Goal: Task Accomplishment & Management: Use online tool/utility

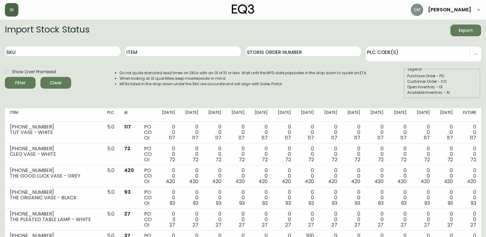
click at [14, 13] on button "button" at bounding box center [12, 10] width 14 height 14
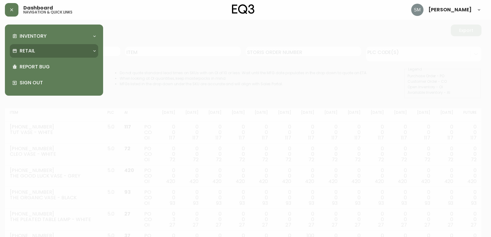
click at [80, 52] on div "Retail" at bounding box center [50, 51] width 77 height 7
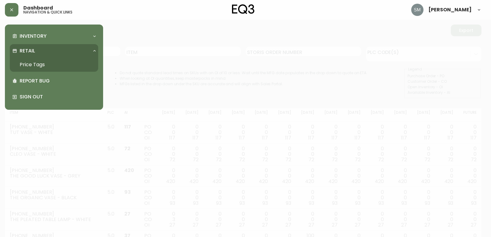
click at [81, 65] on link "Price Tags" at bounding box center [54, 65] width 88 height 14
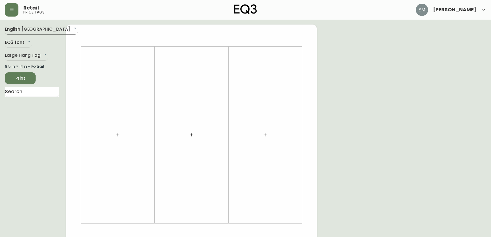
click at [43, 29] on body "Retail price tags [PERSON_NAME] English [GEOGRAPHIC_DATA] en_CA EQ3 font EQ3 La…" at bounding box center [245, 218] width 491 height 437
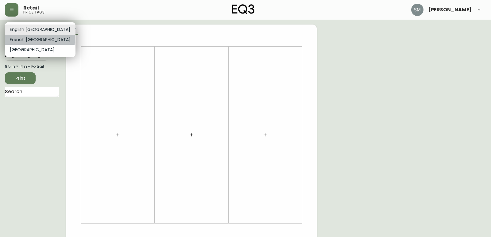
click at [40, 38] on li "French [GEOGRAPHIC_DATA]" at bounding box center [40, 40] width 71 height 10
type input "fr_CA"
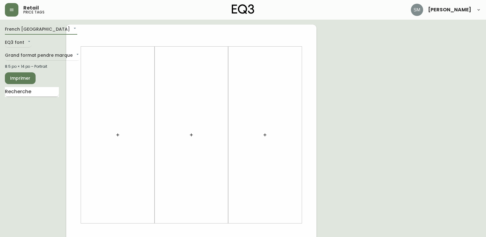
click at [38, 92] on input "text" at bounding box center [32, 92] width 54 height 10
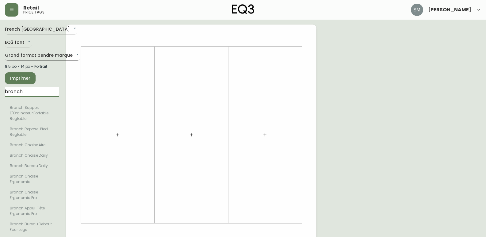
type input "branch"
click at [66, 54] on body "Retail price tags [PERSON_NAME] [GEOGRAPHIC_DATA] fr_CA EQ3 font EQ3 Grand form…" at bounding box center [243, 218] width 486 height 437
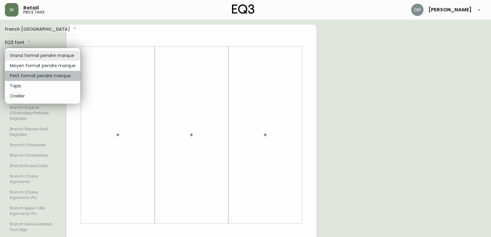
click at [67, 75] on li "Petit format pendre marque" at bounding box center [42, 76] width 75 height 10
type input "small"
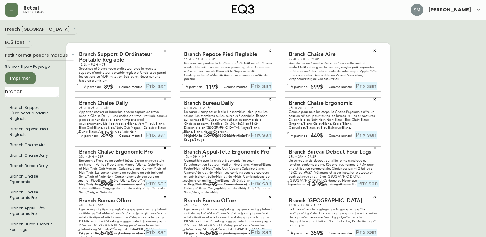
click at [166, 49] on icon "button" at bounding box center [165, 51] width 4 height 4
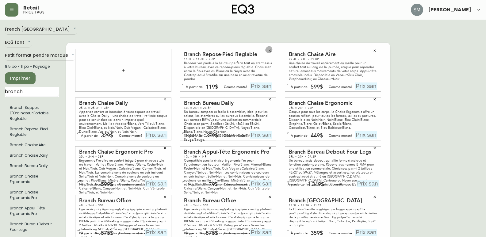
click at [270, 49] on icon "button" at bounding box center [270, 51] width 4 height 4
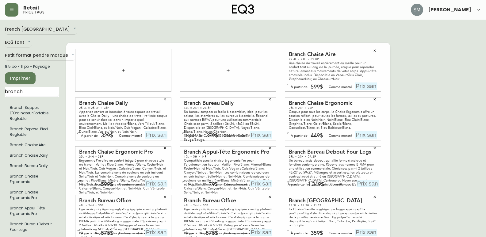
click at [375, 49] on icon "button" at bounding box center [375, 50] width 2 height 2
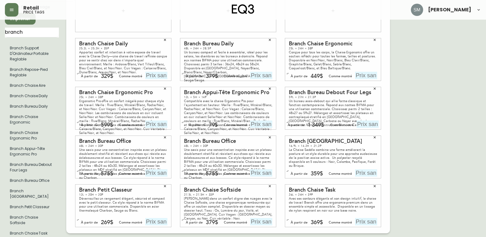
scroll to position [61, 0]
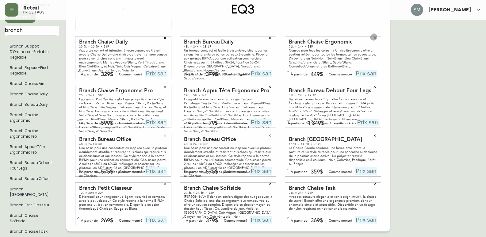
click at [376, 36] on icon "button" at bounding box center [375, 38] width 4 height 4
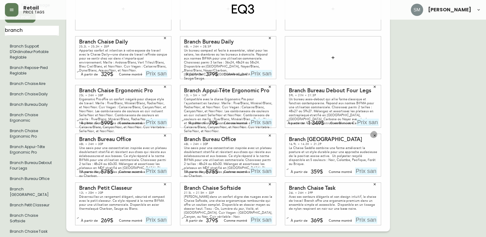
click at [375, 134] on icon "button" at bounding box center [375, 136] width 4 height 4
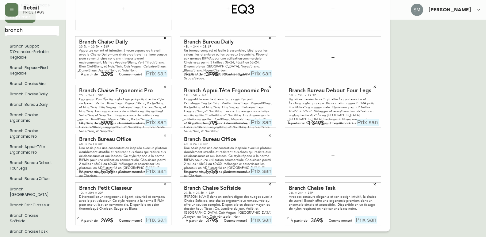
click at [165, 183] on icon "button" at bounding box center [165, 185] width 4 height 4
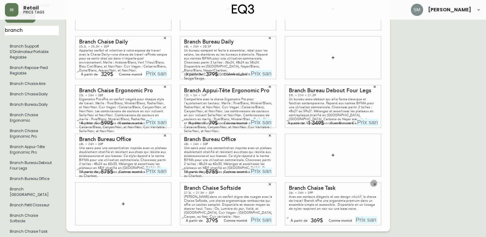
click at [375, 183] on icon "button" at bounding box center [375, 185] width 4 height 4
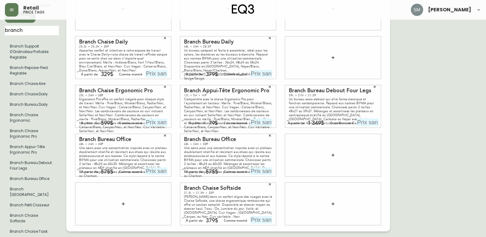
click at [269, 183] on icon "button" at bounding box center [270, 184] width 2 height 2
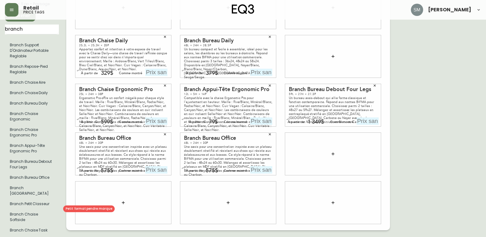
scroll to position [63, 0]
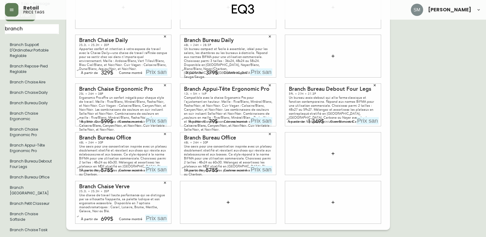
click at [297, 158] on div at bounding box center [333, 154] width 96 height 42
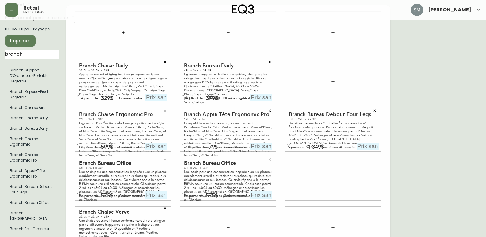
scroll to position [0, 0]
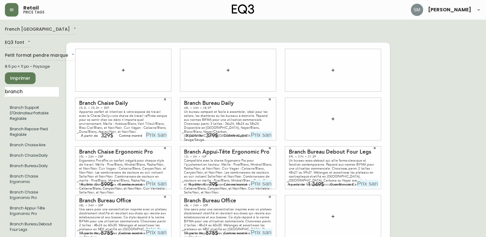
click at [165, 98] on icon "button" at bounding box center [165, 100] width 4 height 4
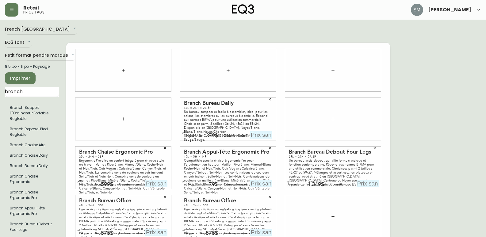
scroll to position [31, 0]
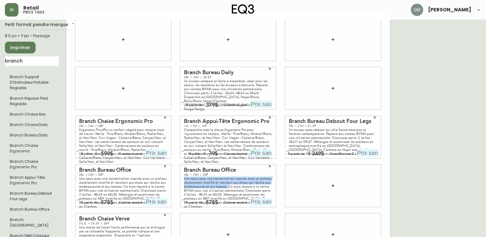
drag, startPoint x: 183, startPoint y: 172, endPoint x: 226, endPoint y: 180, distance: 44.0
click at [226, 180] on div "Branch Bureau Office 48L × 24H × 30P Une oasis pour une concentration inspirée …" at bounding box center [228, 186] width 96 height 42
copy div "Une oasis pour une concentration inspirée avec un plateau doublement stratifié …"
click at [243, 177] on div "Une oasis pour une concentration inspirée avec un plateau doublement stratifié …" at bounding box center [228, 193] width 88 height 32
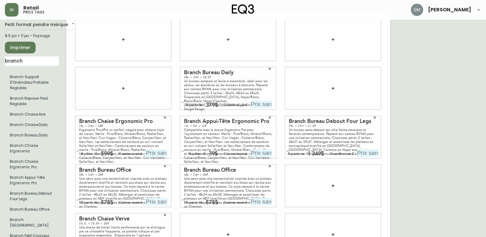
click at [244, 177] on div "Une oasis pour une concentration inspirée avec un plateau doublement stratifié …" at bounding box center [228, 193] width 88 height 32
drag, startPoint x: 244, startPoint y: 172, endPoint x: 183, endPoint y: 173, distance: 61.1
click at [183, 173] on div "Branch Bureau Office 48L × 24H × 30P Une oasis pour une concentration inspirée …" at bounding box center [228, 186] width 96 height 42
copy div "Une oasis pour une concentration inspirée"
click at [270, 164] on icon "button" at bounding box center [270, 166] width 4 height 4
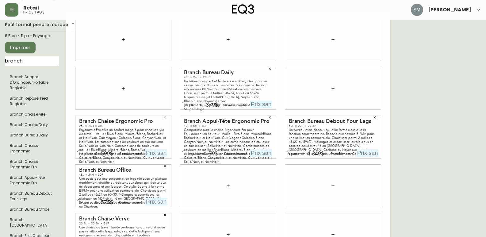
scroll to position [61, 0]
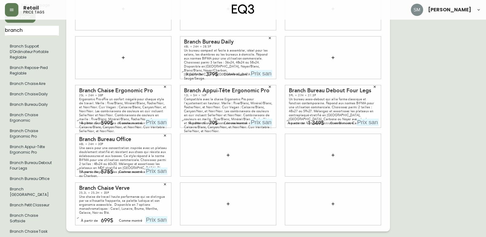
click at [205, 97] on div "Compatible avec la chaise Ergonomic Pro pour l'ajustement en hauteur. Maille : …" at bounding box center [228, 115] width 88 height 36
click at [205, 103] on div "Compatible avec la chaise Ergonomic Pro pour l'ajustement en hauteur. Maille : …" at bounding box center [228, 115] width 88 height 36
drag, startPoint x: 184, startPoint y: 93, endPoint x: 201, endPoint y: 98, distance: 17.3
click at [201, 98] on div "Compatible avec la chaise Ergonomic Pro pour l'ajustement en hauteur. Maille : …" at bounding box center [228, 115] width 88 height 36
copy div "Compatible avec la chaise Ergonomic Pro pour l'ajustement en hauteur."
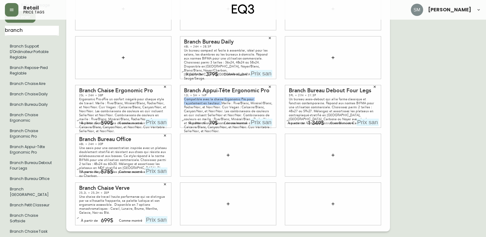
click at [184, 97] on div "Compatible avec la chaise Ergonomic Pro pour l'ajustement en hauteur. Maille : …" at bounding box center [228, 115] width 88 height 36
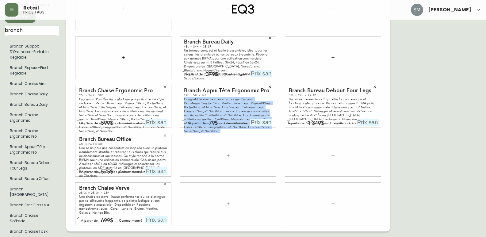
drag, startPoint x: 184, startPoint y: 93, endPoint x: 271, endPoint y: 120, distance: 90.6
click at [271, 120] on div "Branch Appui-Tête Ergonomic Pro 12L × 5H × 14P Compatible avec la chaise Ergono…" at bounding box center [228, 106] width 96 height 42
copy div "Compatible avec la chaise Ergonomic Pro pour l'ajustement en hauteur. Maille : …"
click at [269, 85] on icon "button" at bounding box center [270, 87] width 4 height 4
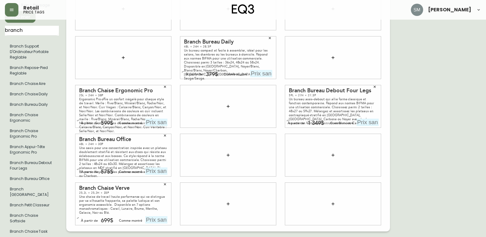
click at [164, 86] on icon "button" at bounding box center [165, 87] width 2 height 2
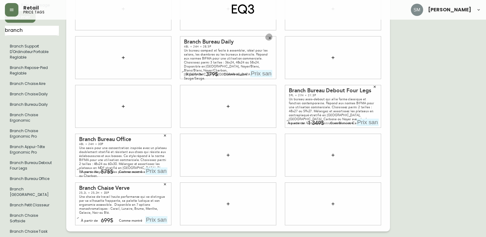
click at [271, 37] on icon "button" at bounding box center [270, 38] width 2 height 2
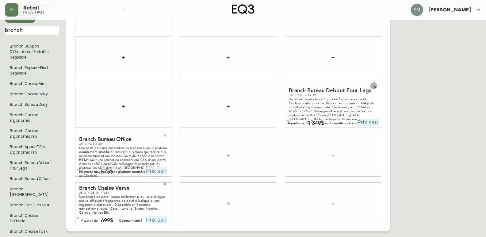
click at [376, 85] on icon "button" at bounding box center [375, 87] width 4 height 4
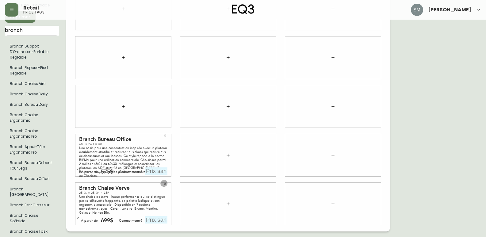
click at [166, 183] on icon "button" at bounding box center [165, 185] width 4 height 4
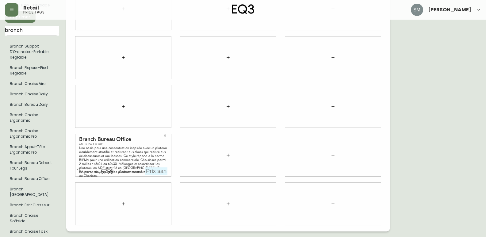
click at [164, 134] on icon "button" at bounding box center [165, 136] width 4 height 4
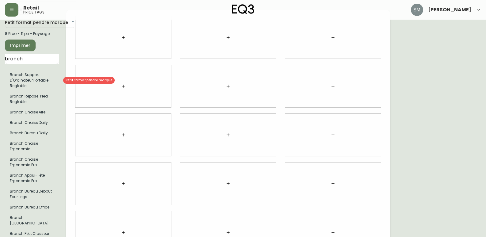
scroll to position [0, 0]
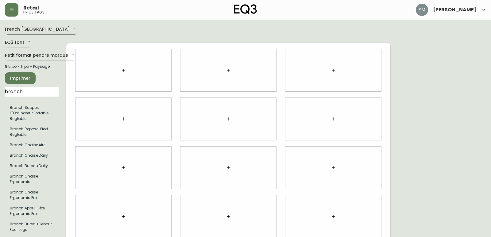
click at [44, 30] on body "Retail price tags [PERSON_NAME] [GEOGRAPHIC_DATA] fr_CA EQ3 font EQ3 Petit form…" at bounding box center [245, 155] width 491 height 311
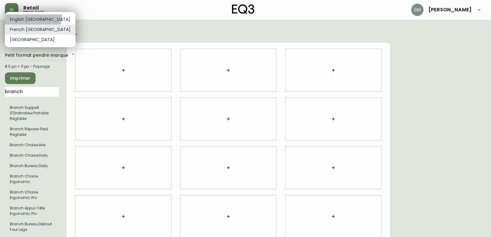
click at [33, 16] on li "English [GEOGRAPHIC_DATA]" at bounding box center [40, 19] width 71 height 10
type input "en_CA"
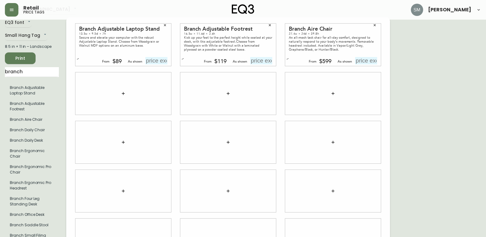
scroll to position [61, 0]
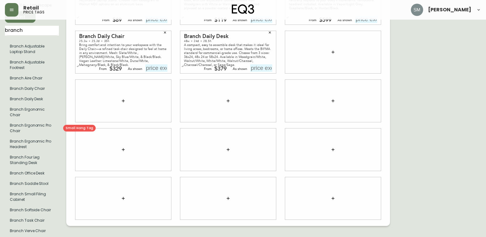
click at [34, 127] on li "Branch Ergonomic Pro Chair" at bounding box center [32, 128] width 54 height 16
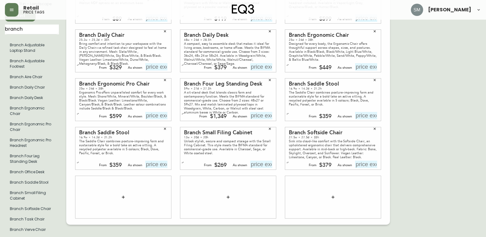
scroll to position [63, 0]
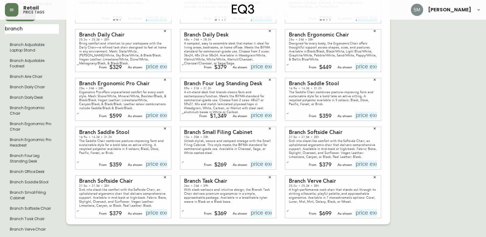
click at [408, 176] on div "English [GEOGRAPHIC_DATA] en_CA EQ3 font EQ3 Small Hang Tag small 8.5 in × 11 i…" at bounding box center [243, 100] width 477 height 276
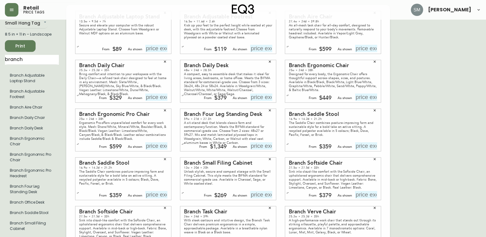
scroll to position [0, 0]
